Goal: Find specific page/section: Find specific page/section

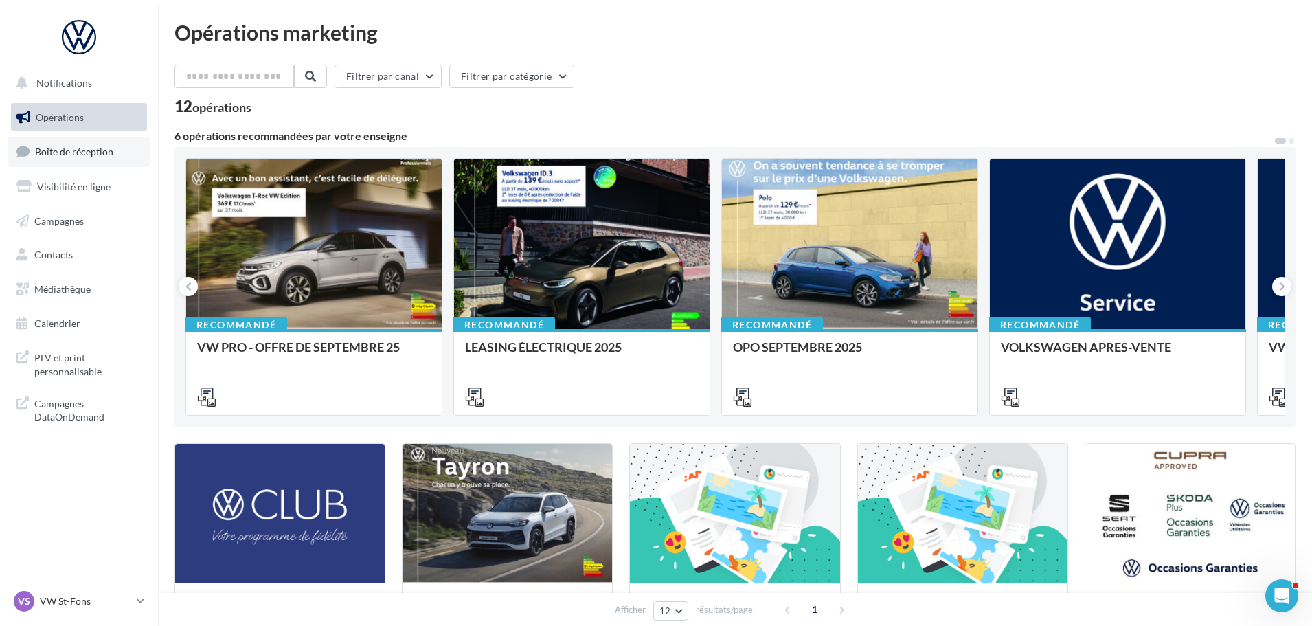
click at [122, 160] on link "Boîte de réception" at bounding box center [78, 152] width 141 height 30
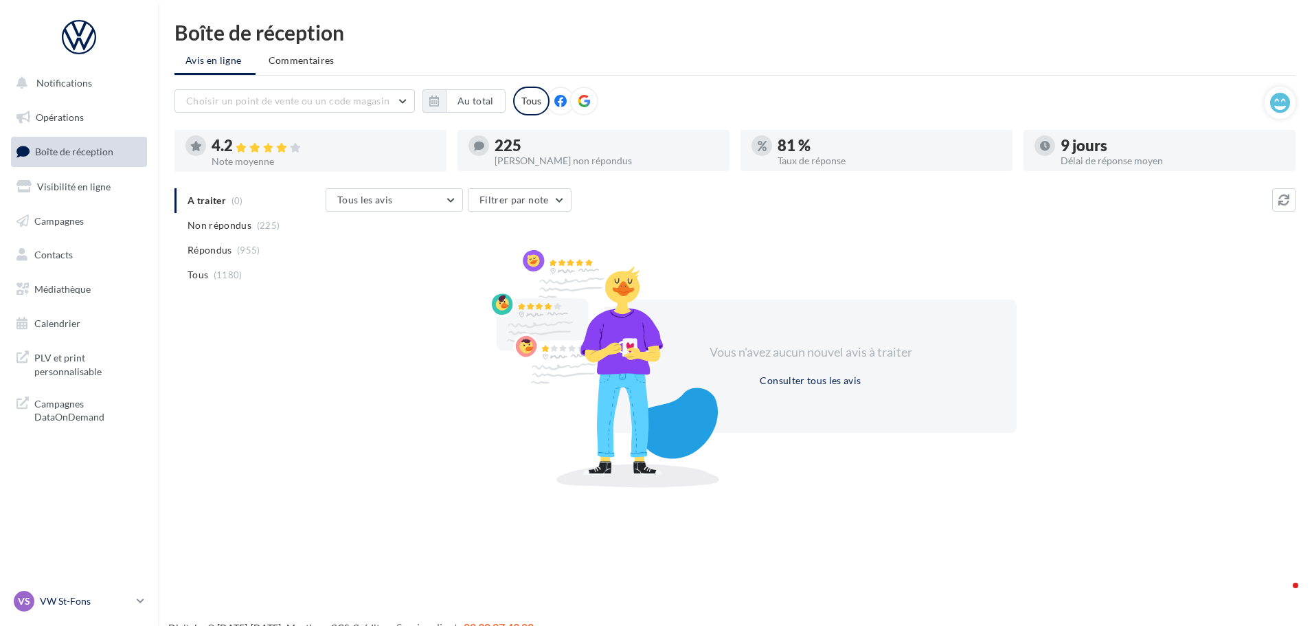
click at [114, 611] on link "VS VW St-Fons vw-stf-gru" at bounding box center [79, 601] width 136 height 26
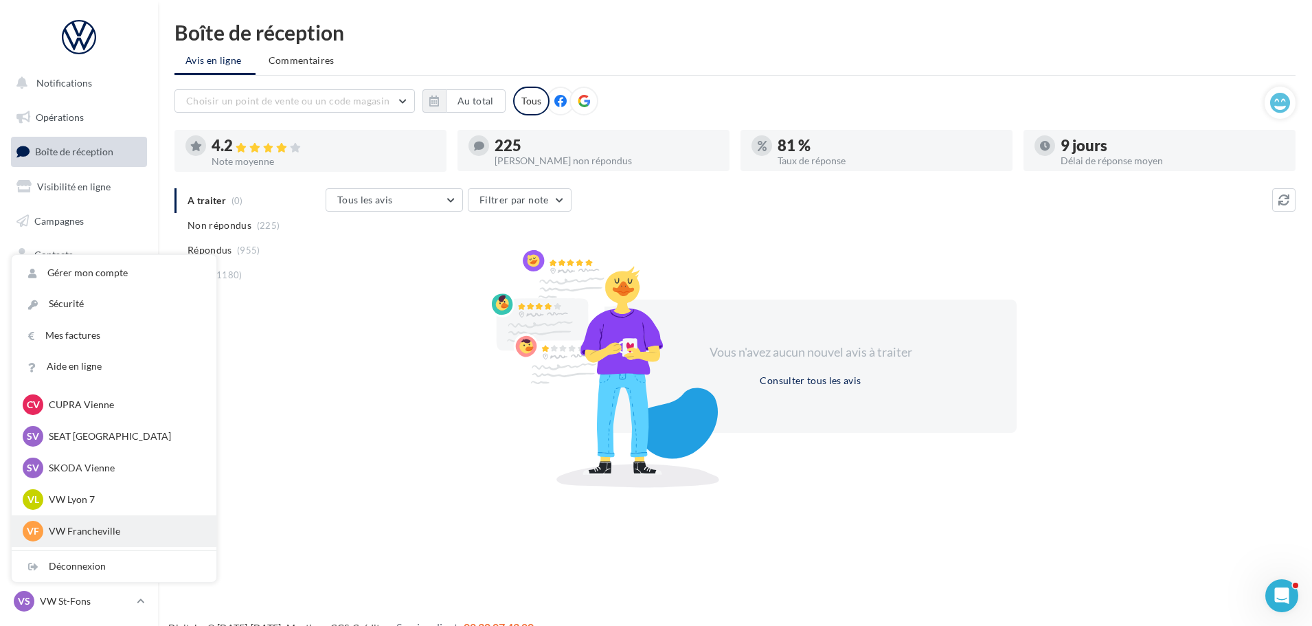
scroll to position [69, 0]
click at [121, 502] on p "VW Lyon 7" at bounding box center [124, 497] width 151 height 14
